Goal: Find specific page/section: Find specific page/section

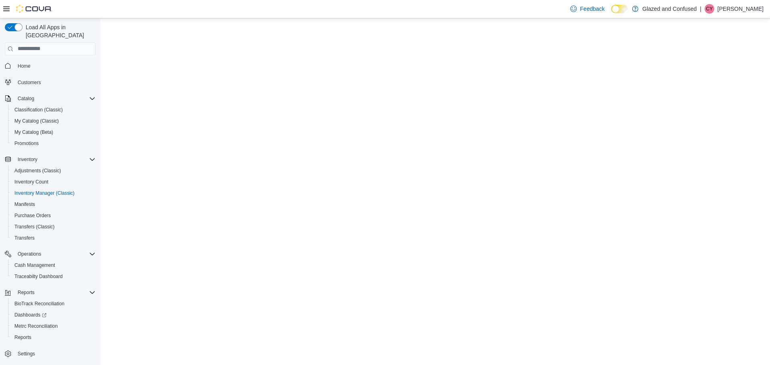
click at [47, 190] on span "Inventory Manager (Classic)" at bounding box center [44, 193] width 60 height 6
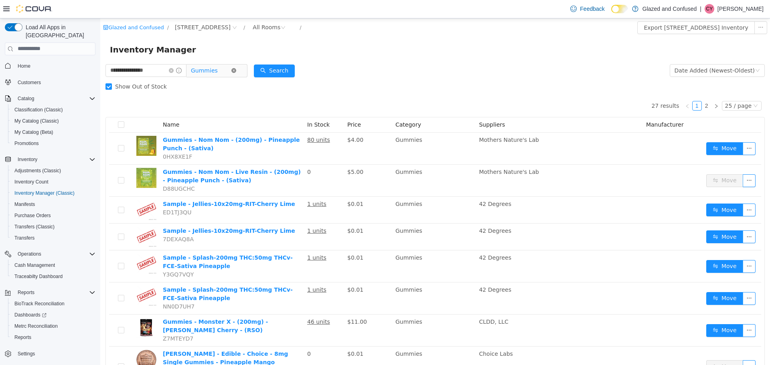
click at [236, 71] on icon "icon: close-circle" at bounding box center [233, 70] width 5 height 5
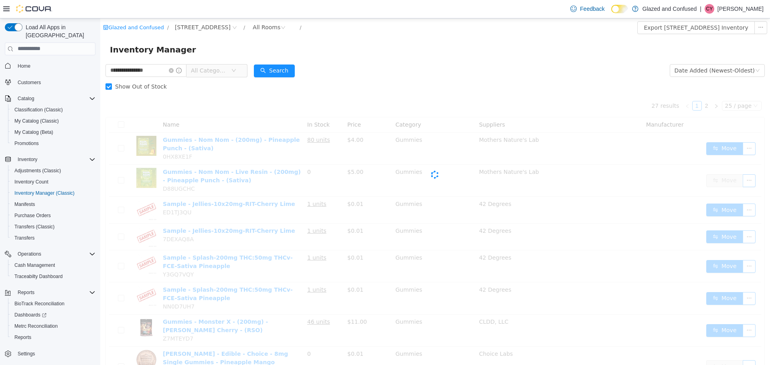
click at [227, 70] on span "All Categories" at bounding box center [209, 70] width 36 height 8
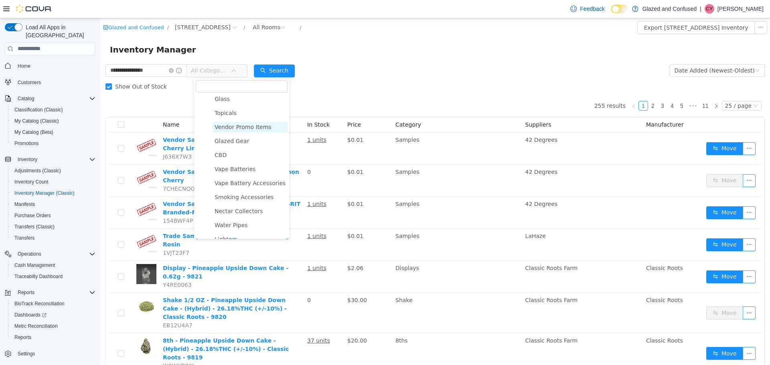
scroll to position [200, 0]
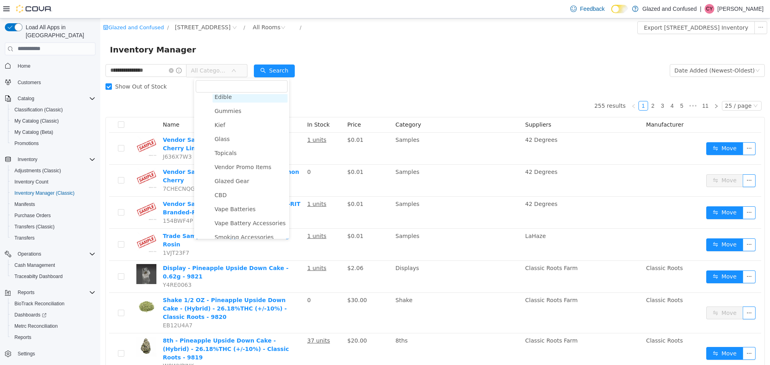
click at [225, 99] on span "Edible" at bounding box center [223, 96] width 17 height 6
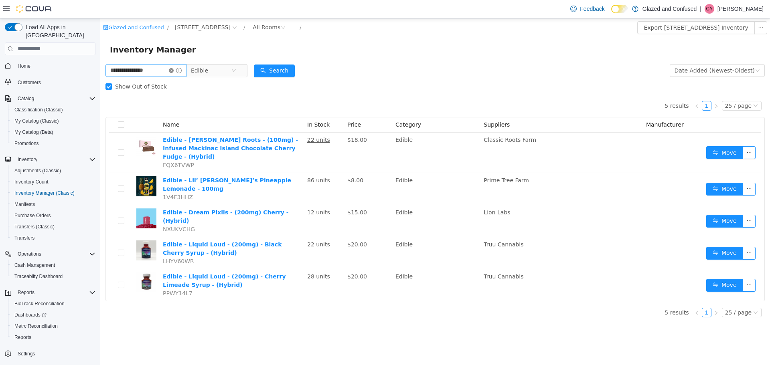
click at [174, 69] on icon "icon: close-circle" at bounding box center [171, 70] width 5 height 5
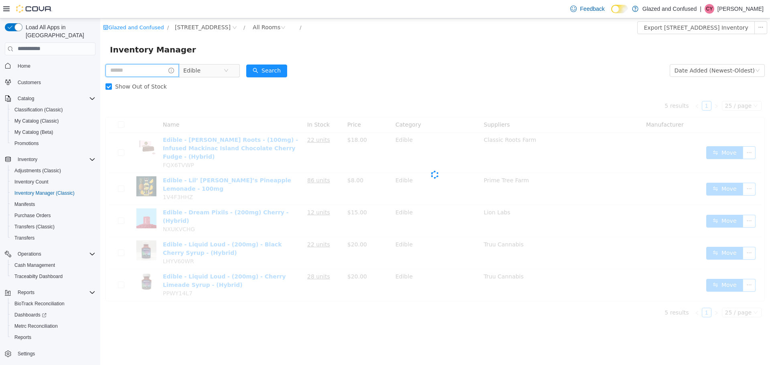
click at [160, 71] on input "text" at bounding box center [141, 70] width 73 height 13
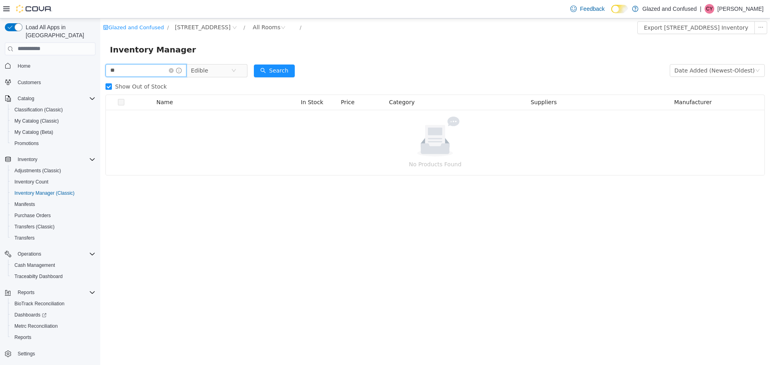
type input "*"
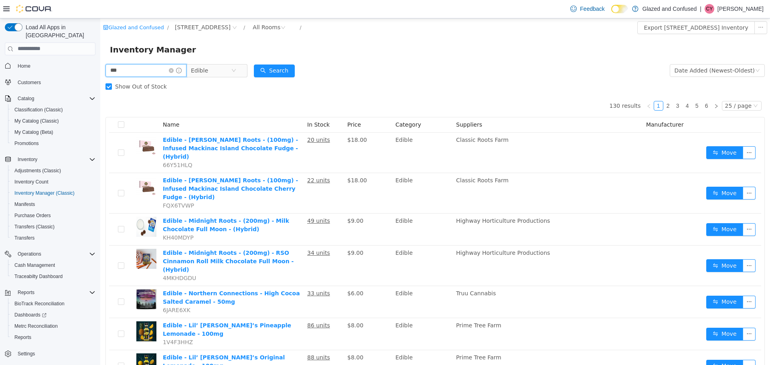
type input "***"
